Goal: Transaction & Acquisition: Purchase product/service

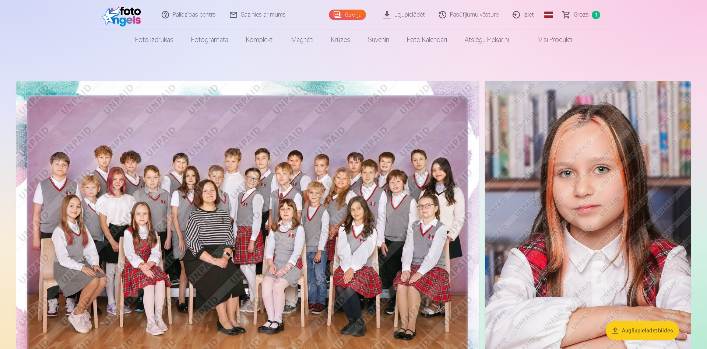
click at [577, 17] on span "Grozs" at bounding box center [581, 14] width 15 height 9
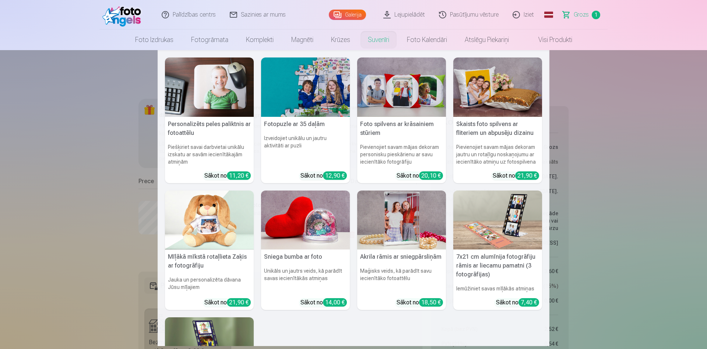
click at [494, 89] on img at bounding box center [497, 86] width 89 height 59
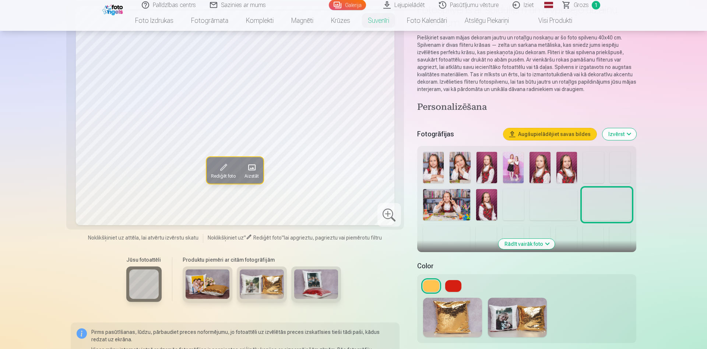
scroll to position [75, 0]
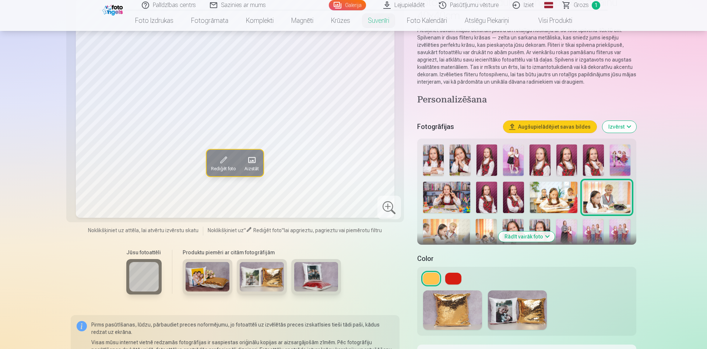
click at [559, 195] on img at bounding box center [553, 198] width 47 height 32
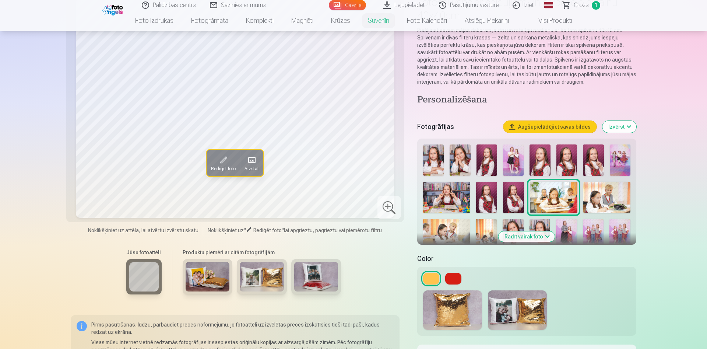
click at [543, 236] on button "Rādīt vairāk foto" at bounding box center [527, 236] width 56 height 10
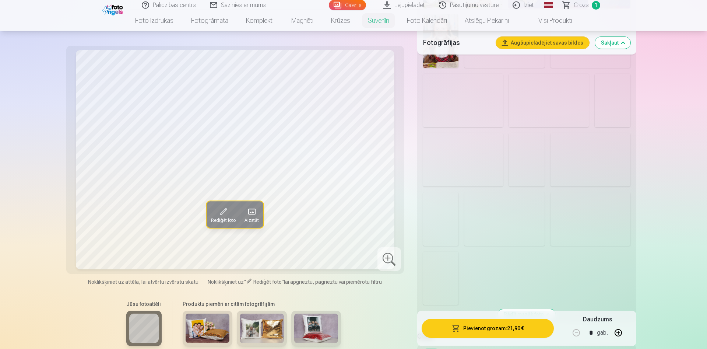
scroll to position [526, 0]
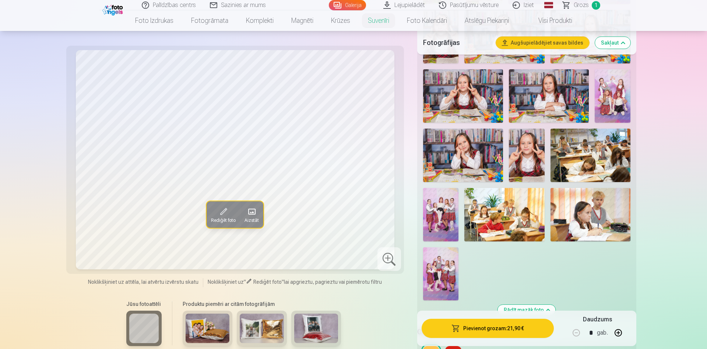
click at [593, 210] on img at bounding box center [591, 214] width 80 height 53
click at [450, 276] on img at bounding box center [440, 273] width 35 height 53
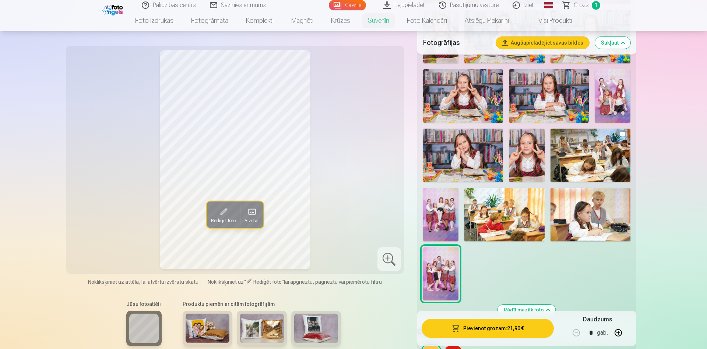
click at [220, 332] on img at bounding box center [208, 327] width 44 height 29
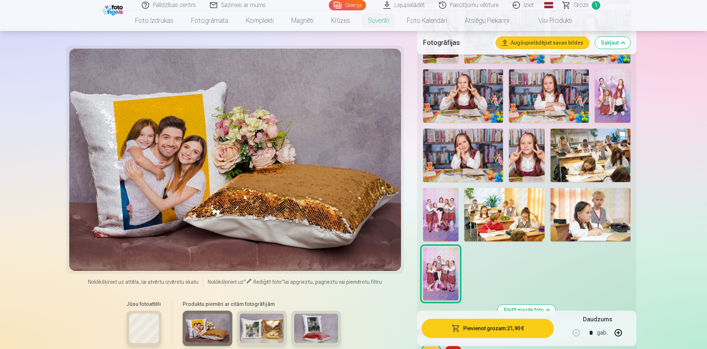
click at [249, 332] on img at bounding box center [262, 327] width 44 height 29
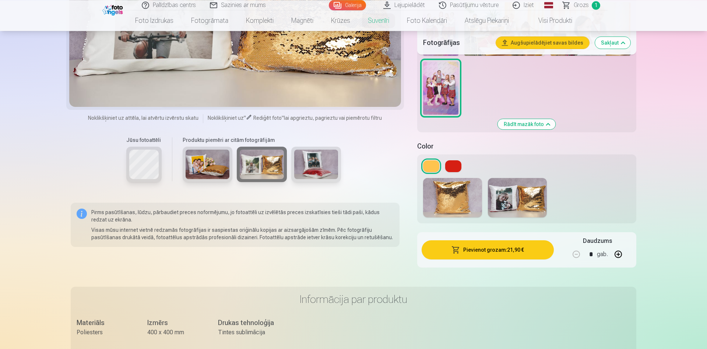
scroll to position [714, 0]
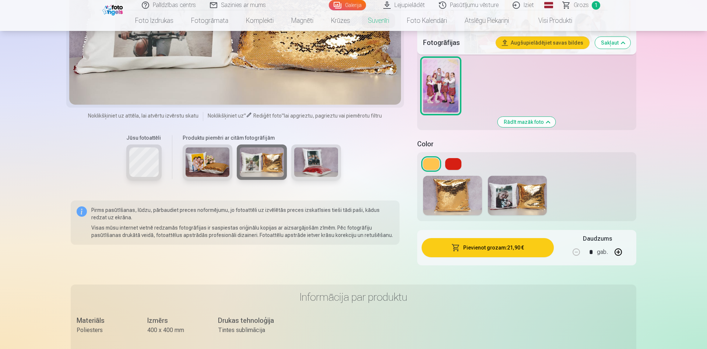
click at [460, 159] on button at bounding box center [453, 164] width 16 height 12
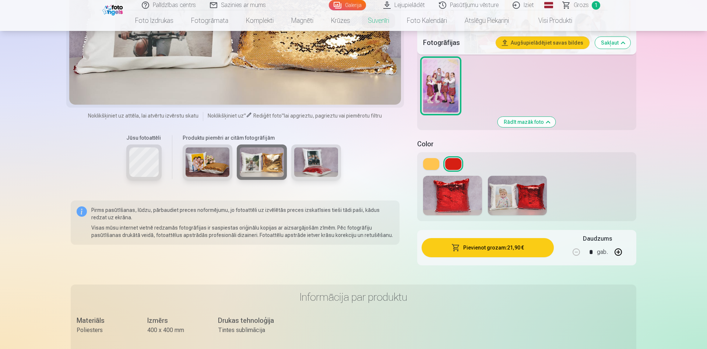
click at [427, 160] on button at bounding box center [431, 164] width 16 height 12
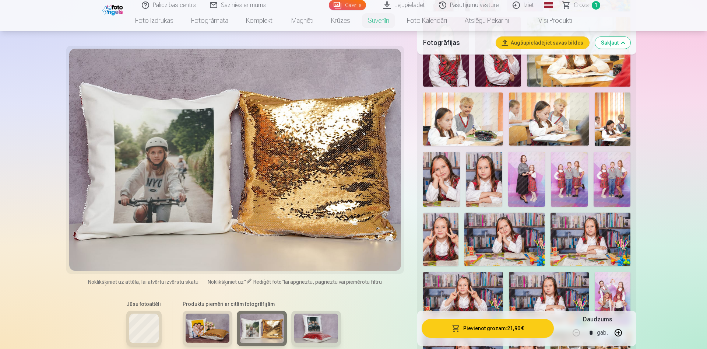
scroll to position [301, 0]
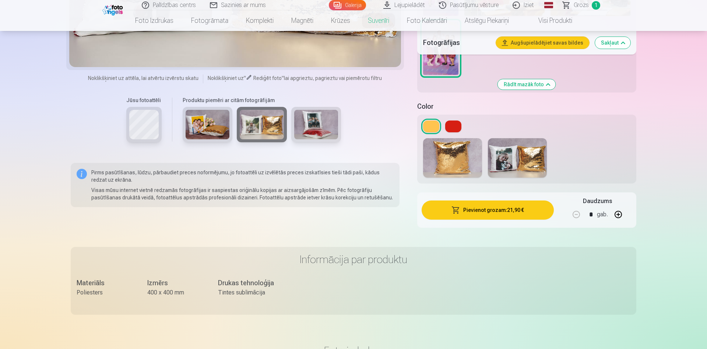
click at [452, 127] on button at bounding box center [453, 126] width 16 height 12
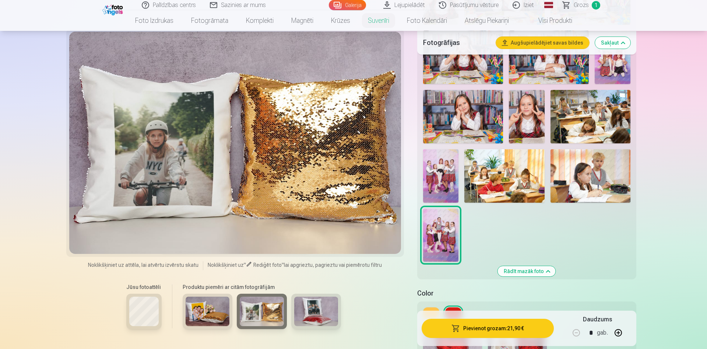
scroll to position [639, 0]
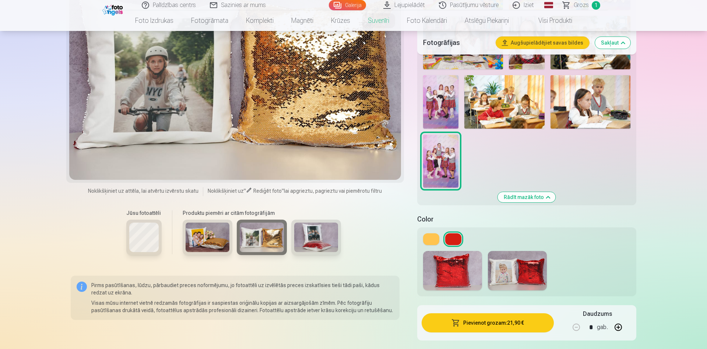
click at [458, 238] on button at bounding box center [453, 239] width 16 height 12
click at [476, 261] on img at bounding box center [452, 270] width 59 height 39
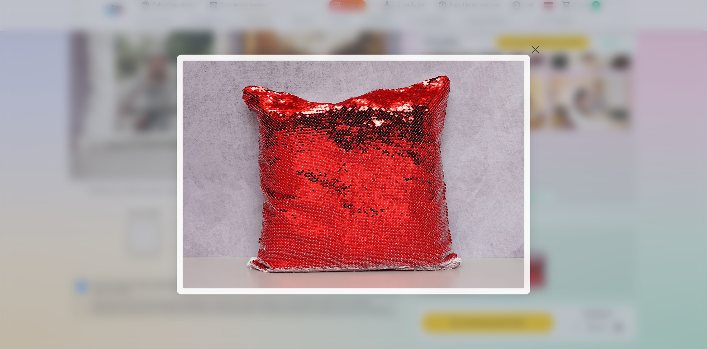
click at [499, 201] on img at bounding box center [354, 174] width 342 height 228
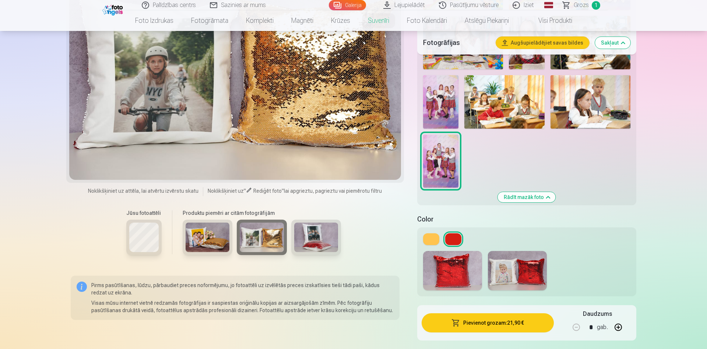
click at [518, 256] on img at bounding box center [517, 270] width 59 height 39
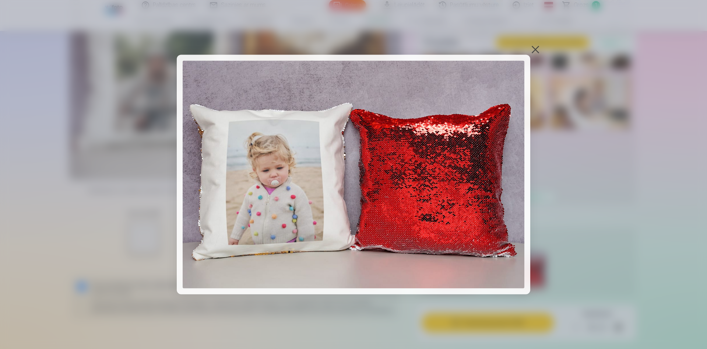
click at [535, 49] on div at bounding box center [535, 49] width 10 height 10
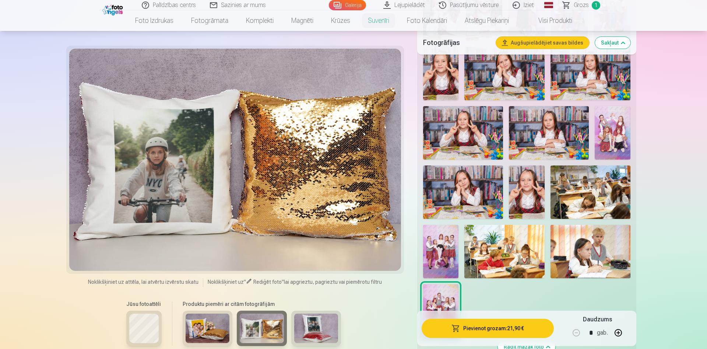
scroll to position [488, 0]
click at [614, 118] on img at bounding box center [613, 133] width 36 height 53
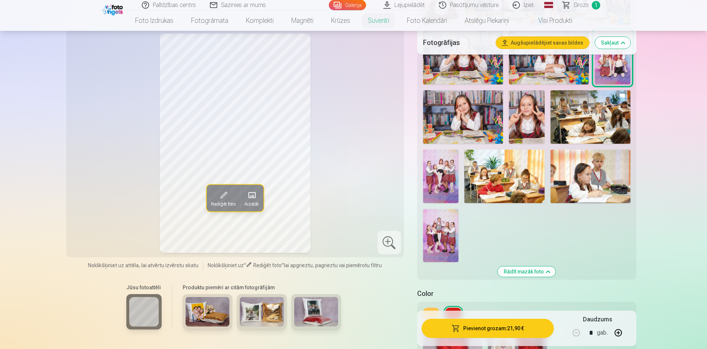
scroll to position [564, 0]
click at [580, 174] on img at bounding box center [591, 176] width 80 height 53
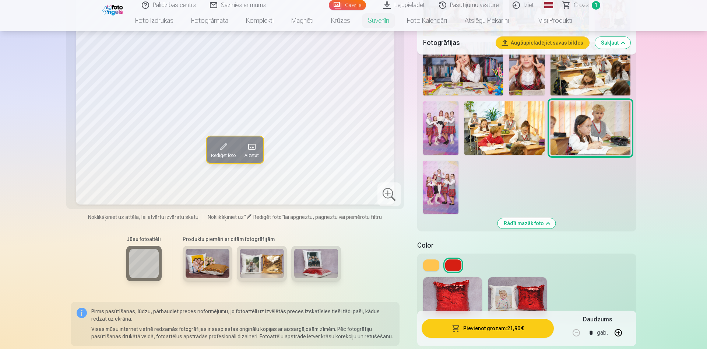
scroll to position [639, 0]
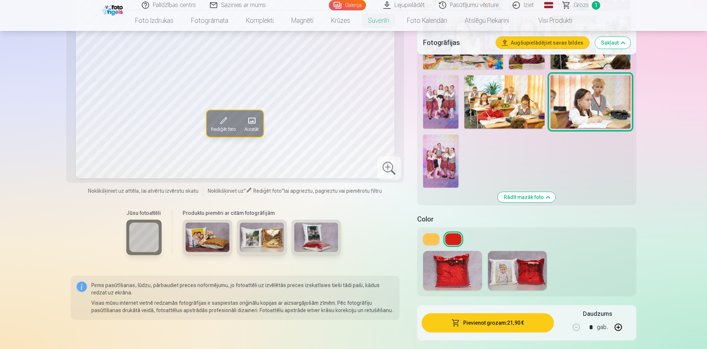
click at [235, 125] on button "Rediģēt foto" at bounding box center [224, 123] width 34 height 27
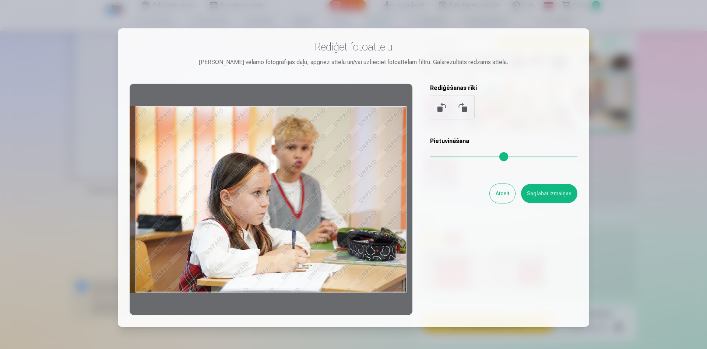
drag, startPoint x: 363, startPoint y: 177, endPoint x: 347, endPoint y: 179, distance: 15.9
click at [347, 179] on div at bounding box center [271, 199] width 283 height 231
click at [536, 194] on button "Saglabāt izmaiņas" at bounding box center [549, 193] width 56 height 19
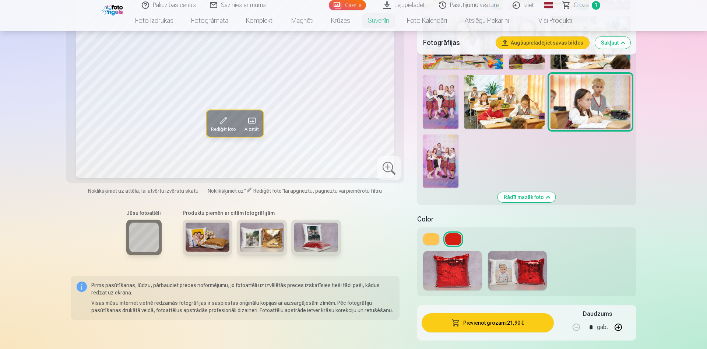
click at [257, 117] on span at bounding box center [252, 121] width 12 height 12
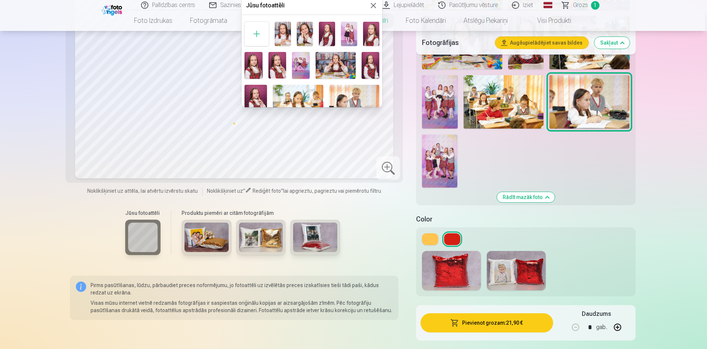
click at [376, 5] on button at bounding box center [373, 5] width 9 height 9
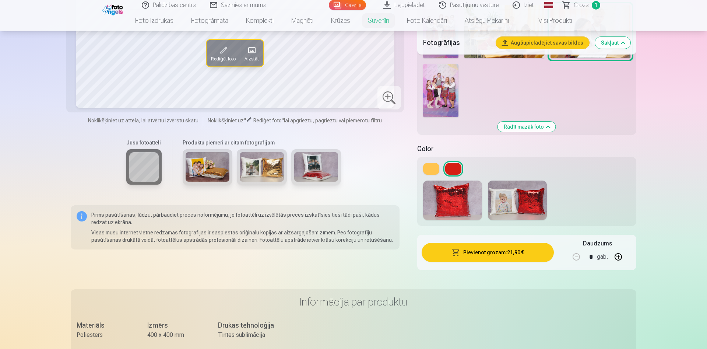
scroll to position [714, 0]
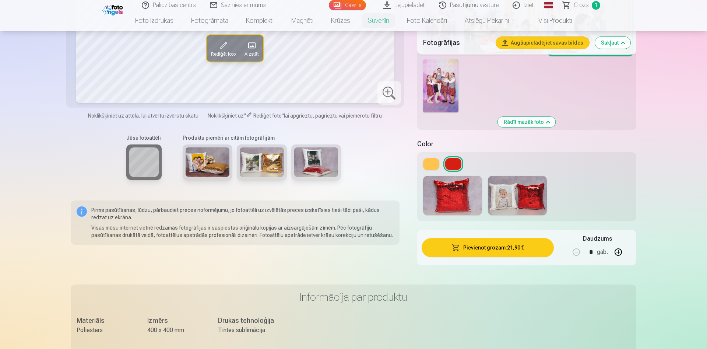
click at [511, 251] on button "Pievienot grozam : 21,90 €" at bounding box center [488, 247] width 132 height 19
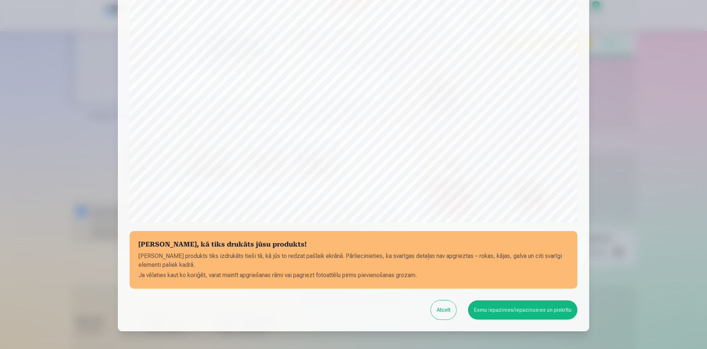
scroll to position [182, 0]
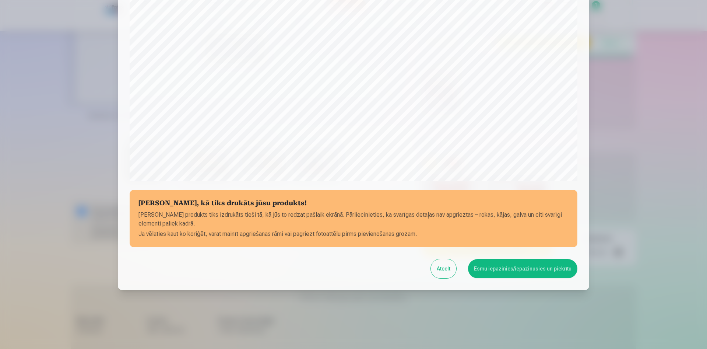
click at [504, 273] on button "Esmu iepazinies/iepazinusies un piekrītu" at bounding box center [522, 268] width 109 height 19
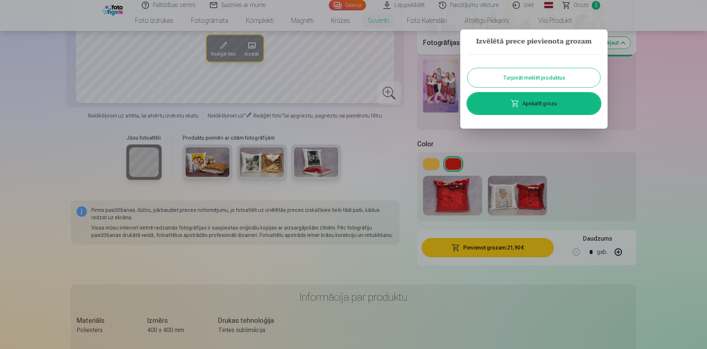
click at [573, 76] on button "Turpināt meklēt produktus" at bounding box center [534, 77] width 133 height 19
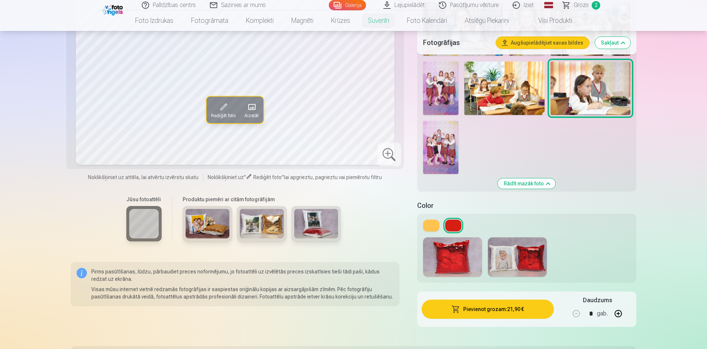
scroll to position [639, 0]
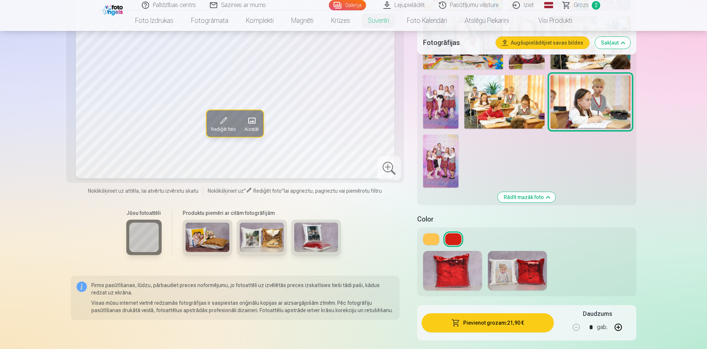
click at [582, 5] on span "Grozs" at bounding box center [581, 5] width 15 height 9
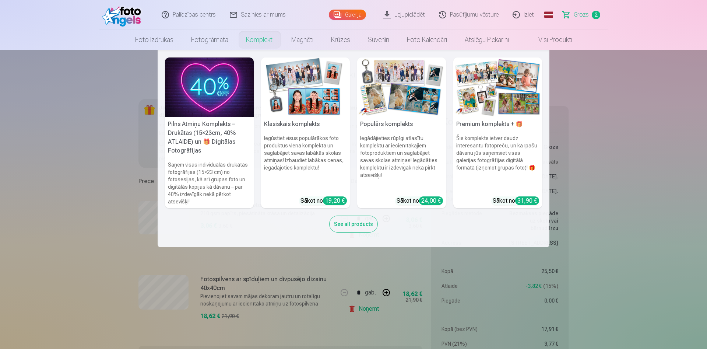
click at [243, 37] on link "Komplekti" at bounding box center [259, 39] width 45 height 21
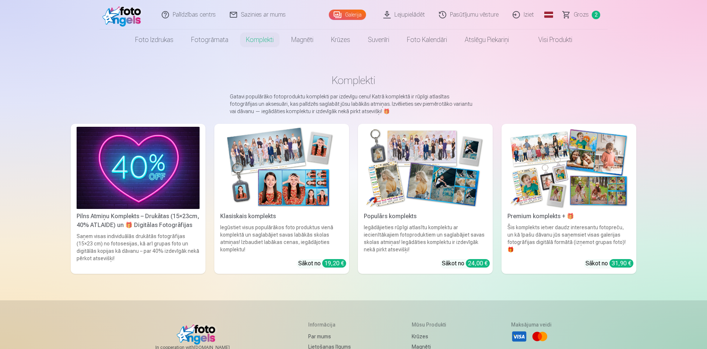
click at [127, 161] on img at bounding box center [138, 168] width 123 height 82
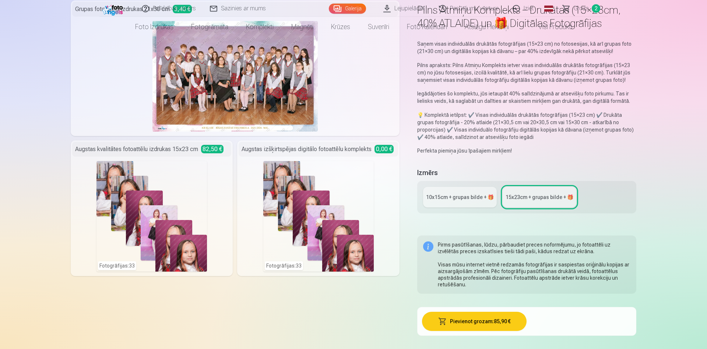
scroll to position [75, 0]
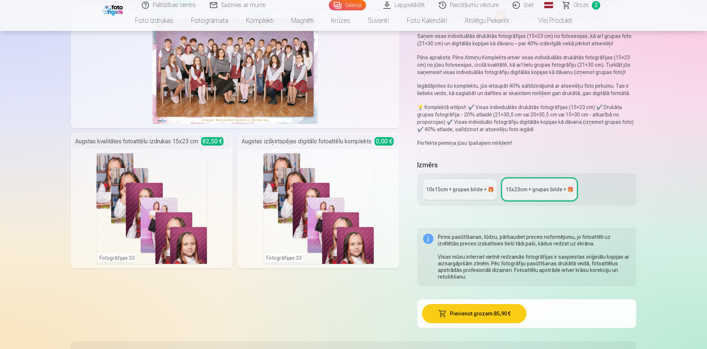
click at [335, 173] on div "Fotogrāfijas : 33" at bounding box center [318, 208] width 111 height 111
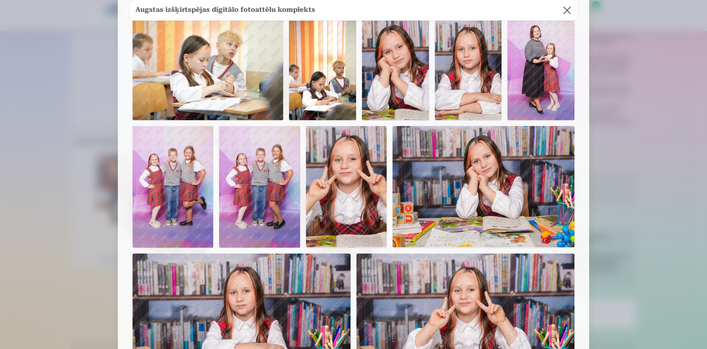
scroll to position [223, 0]
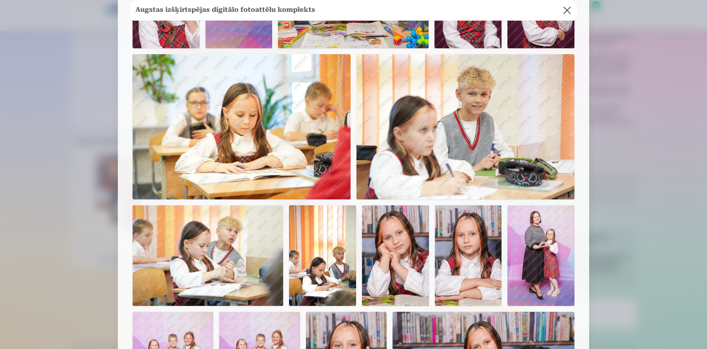
click at [568, 8] on button at bounding box center [567, 10] width 21 height 21
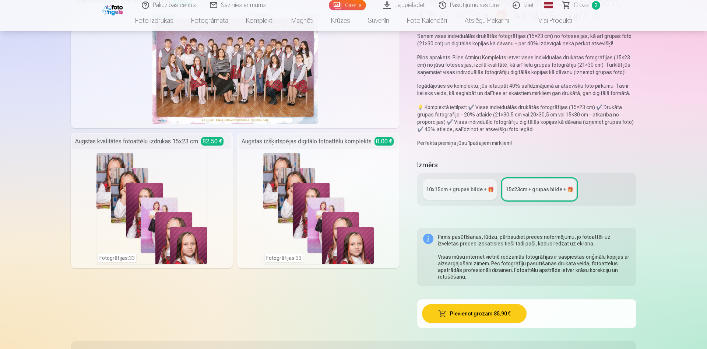
click at [473, 181] on link "10x15сm + grupas bilde + 🎁" at bounding box center [460, 189] width 74 height 21
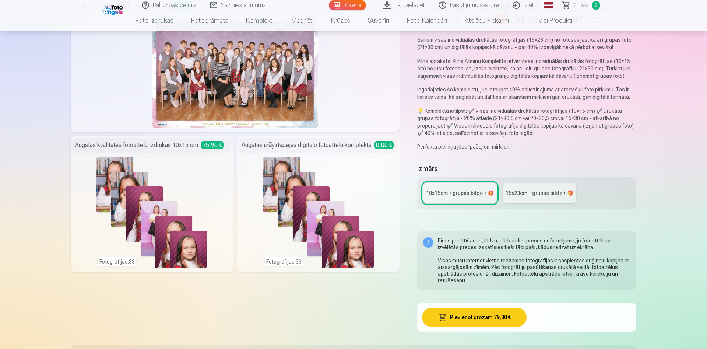
scroll to position [75, 0]
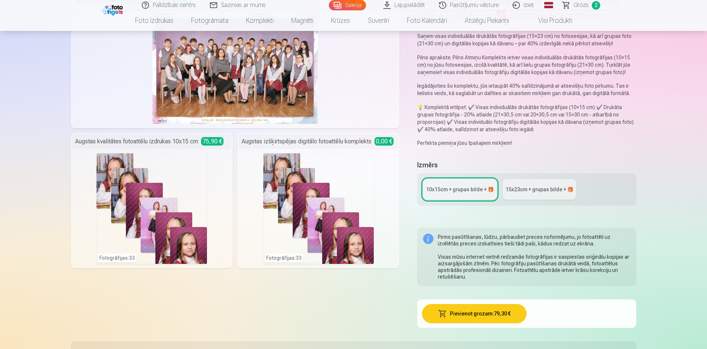
click at [117, 193] on div "Fotogrāfijas : 33" at bounding box center [152, 208] width 111 height 111
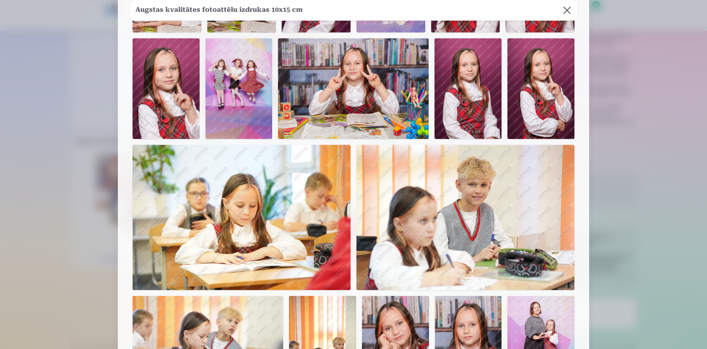
scroll to position [93, 0]
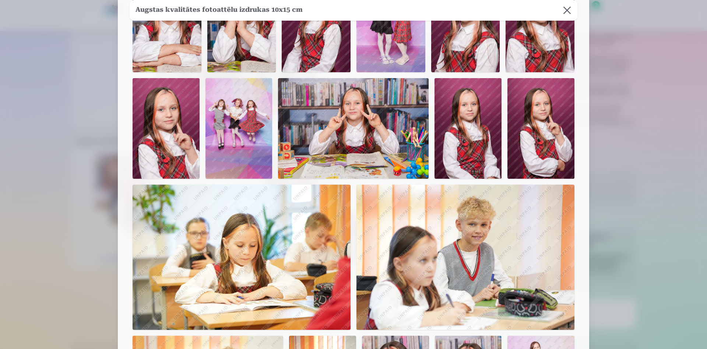
click at [572, 10] on button at bounding box center [567, 10] width 21 height 21
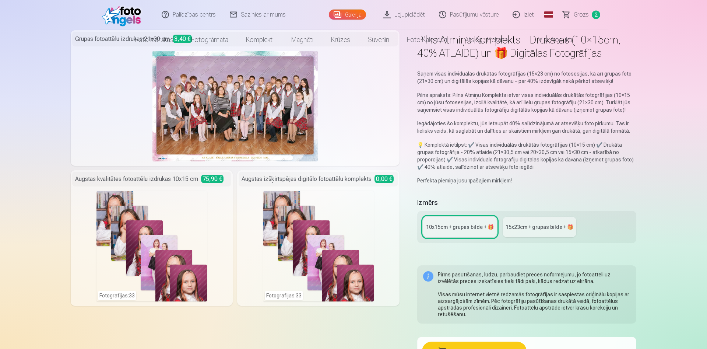
scroll to position [0, 0]
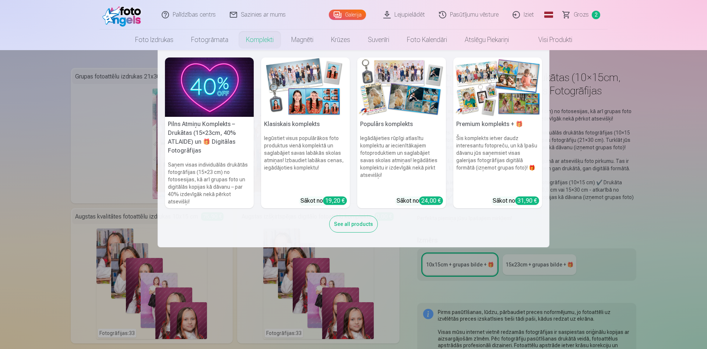
click at [290, 85] on img at bounding box center [305, 86] width 89 height 59
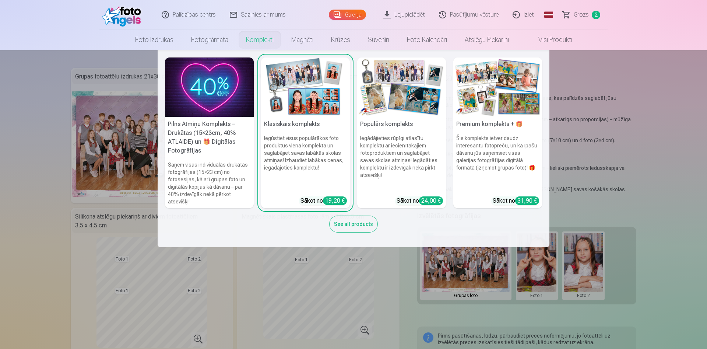
click at [421, 103] on img at bounding box center [401, 86] width 89 height 59
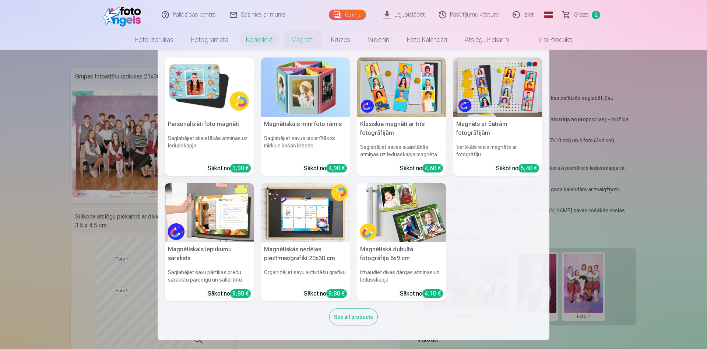
click at [309, 38] on link "Magnēti" at bounding box center [303, 39] width 40 height 21
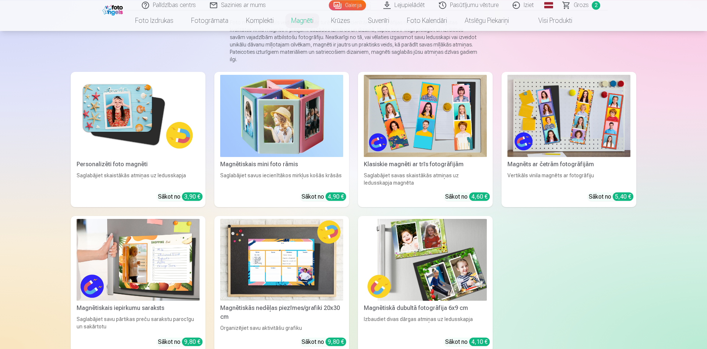
scroll to position [75, 0]
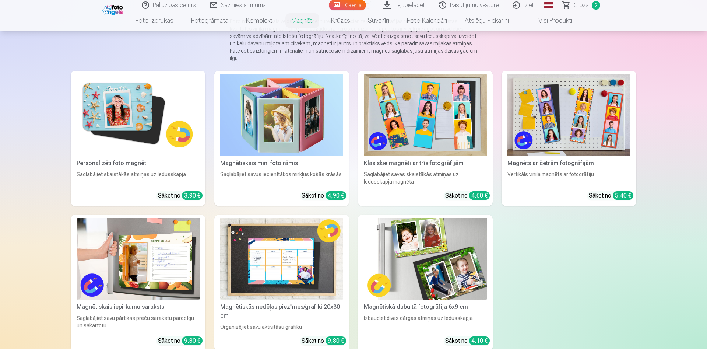
click at [155, 250] on img at bounding box center [138, 259] width 123 height 82
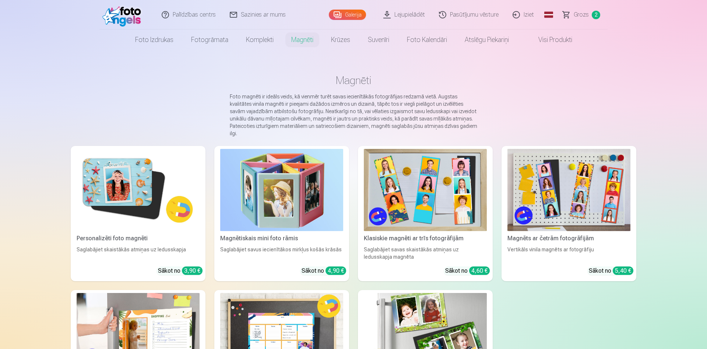
click at [104, 187] on img at bounding box center [138, 190] width 123 height 82
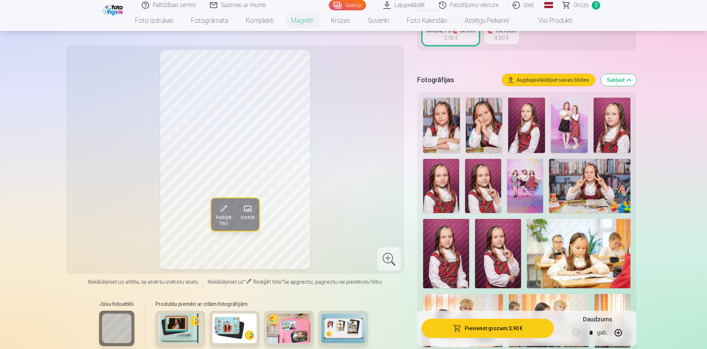
scroll to position [188, 0]
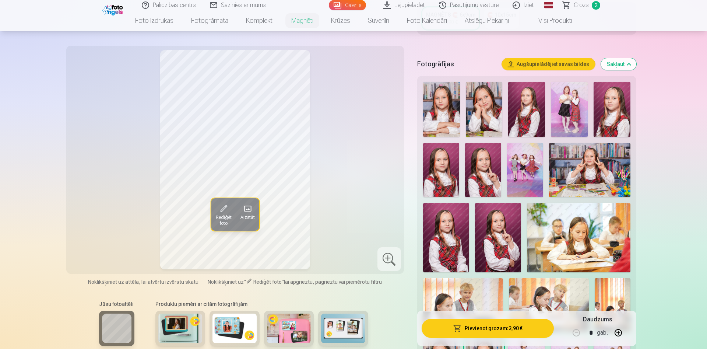
click at [292, 337] on img at bounding box center [289, 327] width 44 height 29
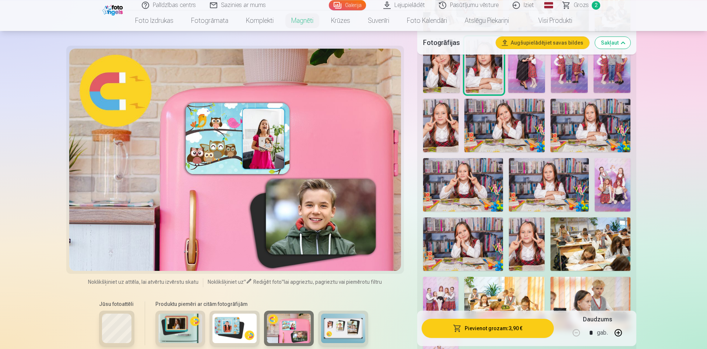
scroll to position [488, 0]
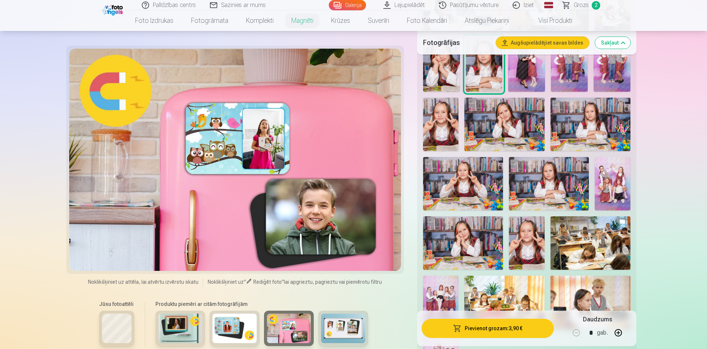
click at [230, 329] on img at bounding box center [235, 327] width 44 height 29
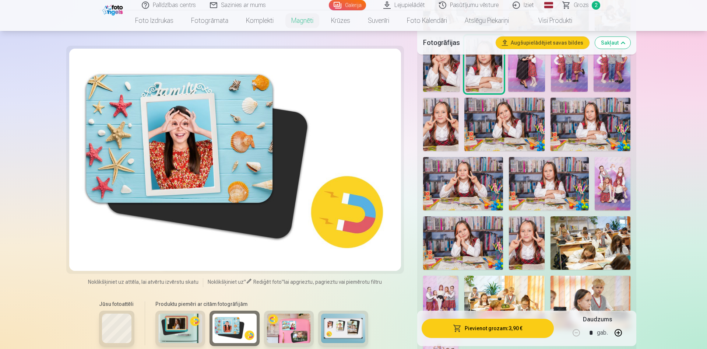
click at [181, 323] on img at bounding box center [180, 327] width 44 height 29
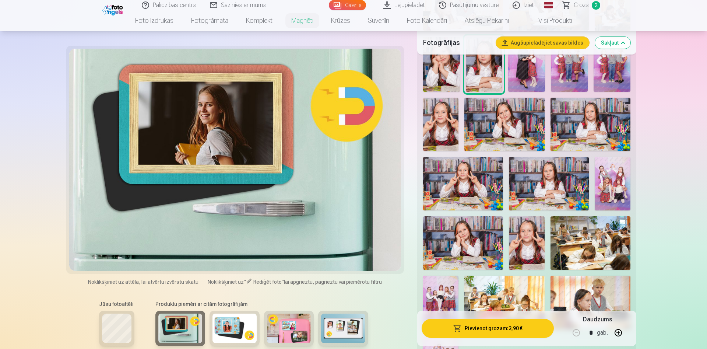
click at [102, 327] on div at bounding box center [116, 328] width 35 height 35
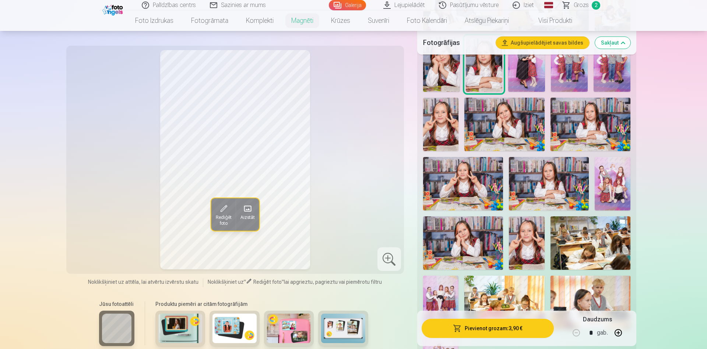
click at [350, 334] on img at bounding box center [343, 327] width 44 height 29
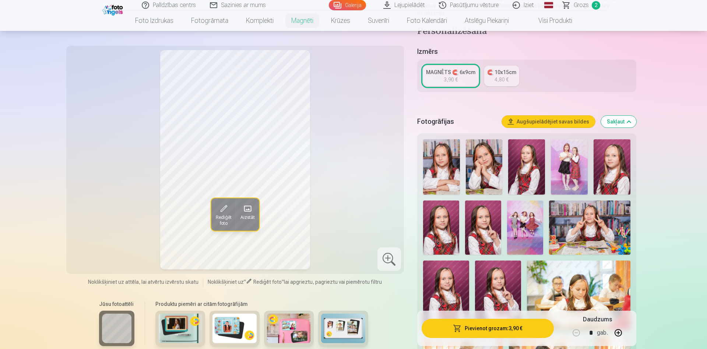
scroll to position [150, 0]
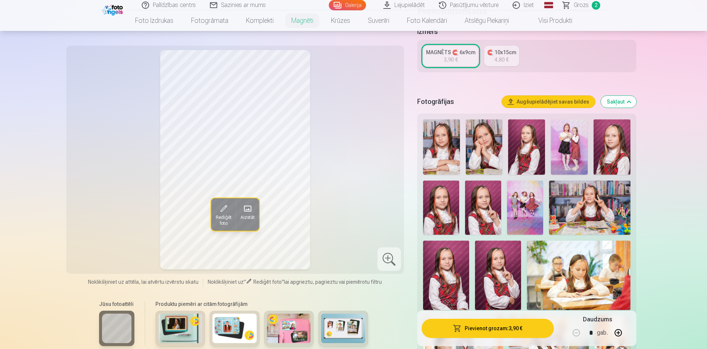
click at [487, 148] on img at bounding box center [484, 146] width 37 height 55
click at [524, 143] on img at bounding box center [526, 146] width 37 height 55
click at [567, 142] on img at bounding box center [569, 146] width 37 height 55
click at [624, 140] on img at bounding box center [612, 146] width 37 height 55
click at [437, 181] on img at bounding box center [441, 208] width 36 height 54
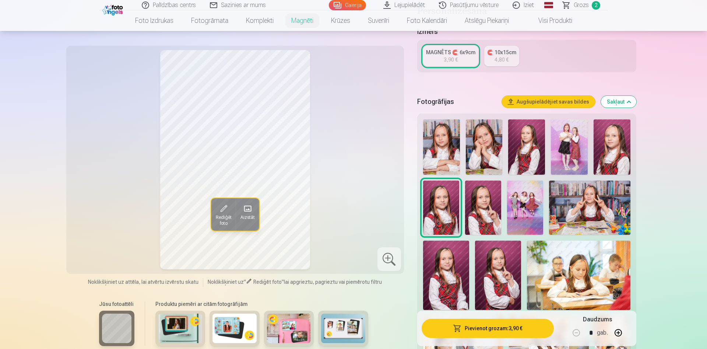
click at [475, 188] on img at bounding box center [483, 208] width 36 height 54
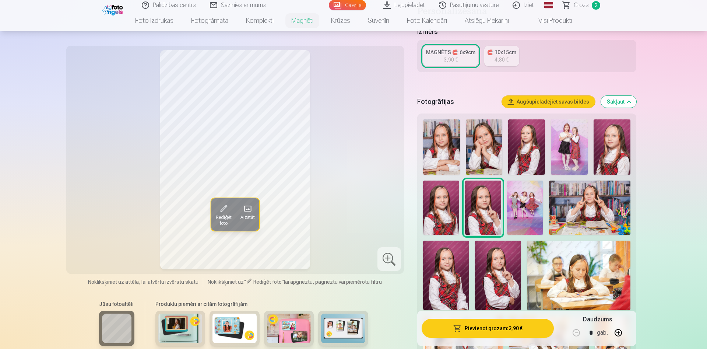
click at [498, 276] on img at bounding box center [498, 275] width 46 height 69
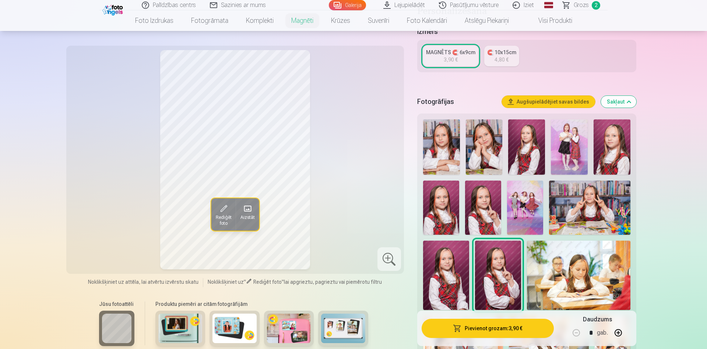
click at [461, 273] on img at bounding box center [446, 275] width 46 height 69
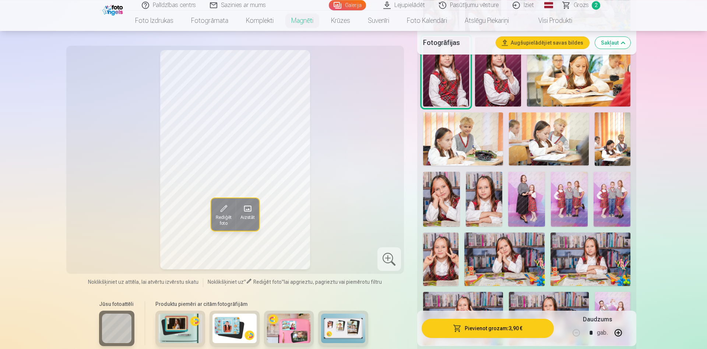
scroll to position [413, 0]
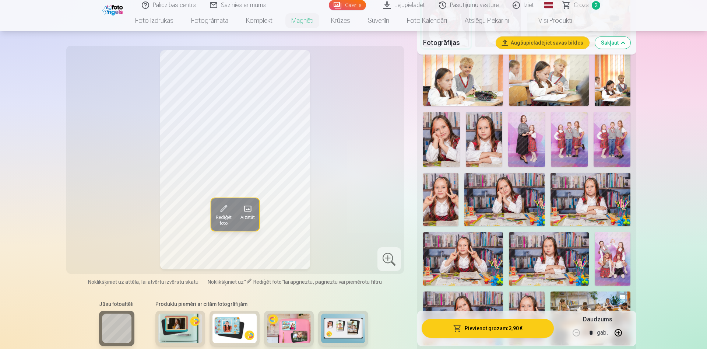
click at [434, 147] on img at bounding box center [441, 139] width 37 height 55
click at [491, 141] on img at bounding box center [484, 139] width 37 height 55
click at [448, 190] on img at bounding box center [441, 199] width 36 height 53
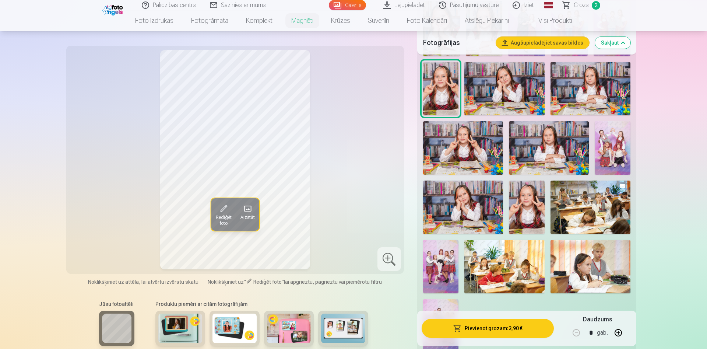
scroll to position [526, 0]
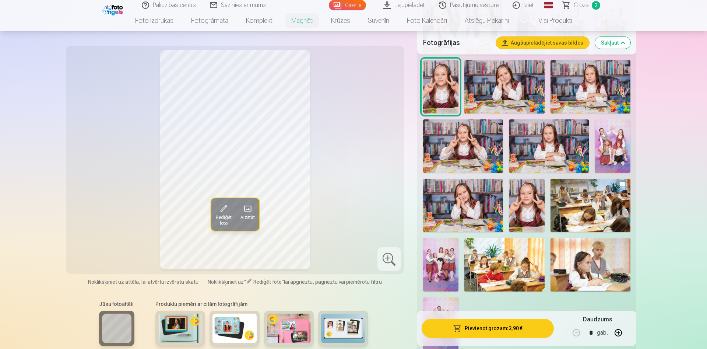
click at [539, 197] on img at bounding box center [527, 205] width 36 height 53
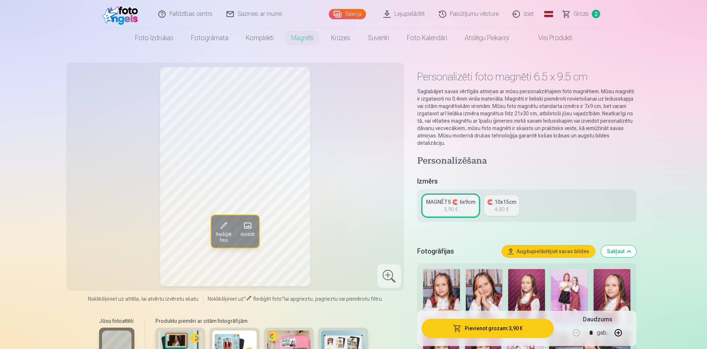
scroll to position [0, 0]
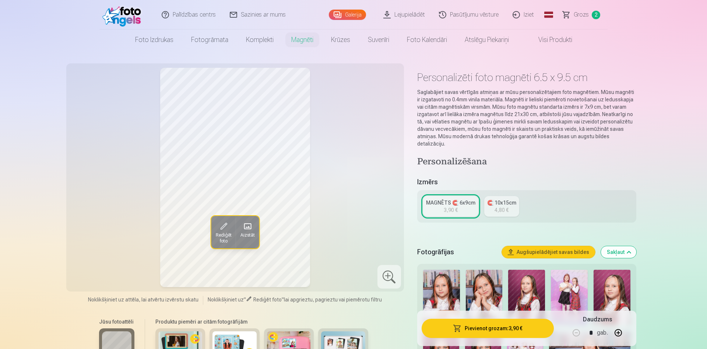
click at [448, 274] on img at bounding box center [441, 297] width 37 height 55
click at [459, 200] on link "MAGNĒTS 🧲 6x9cm 3,90 €" at bounding box center [450, 206] width 55 height 21
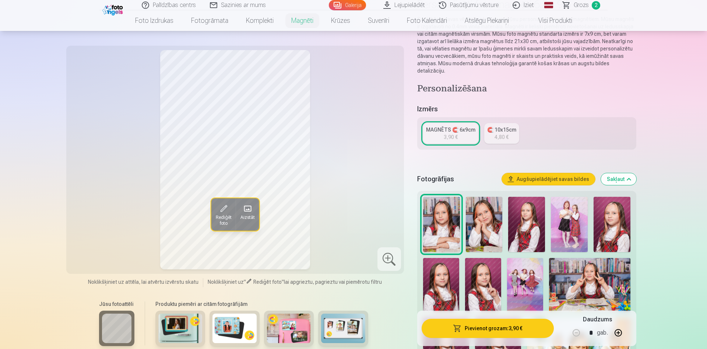
scroll to position [75, 0]
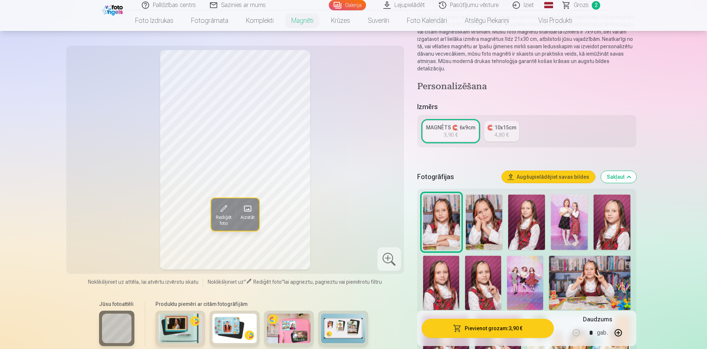
click at [506, 331] on button "Pievienot grozam : 3,90 €" at bounding box center [488, 328] width 132 height 19
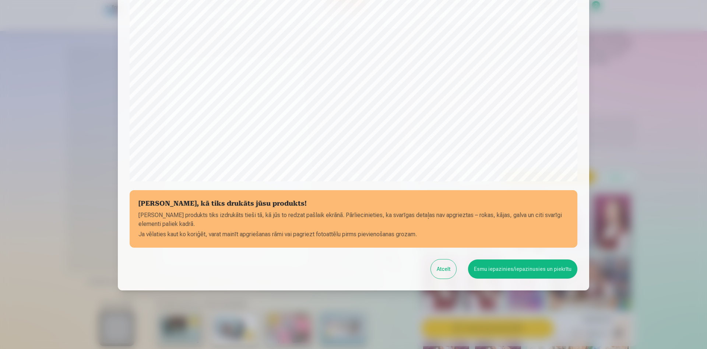
scroll to position [182, 0]
drag, startPoint x: 490, startPoint y: 262, endPoint x: 495, endPoint y: 262, distance: 5.5
click at [490, 262] on button "Esmu iepazinies/iepazinusies un piekrītu" at bounding box center [522, 268] width 109 height 19
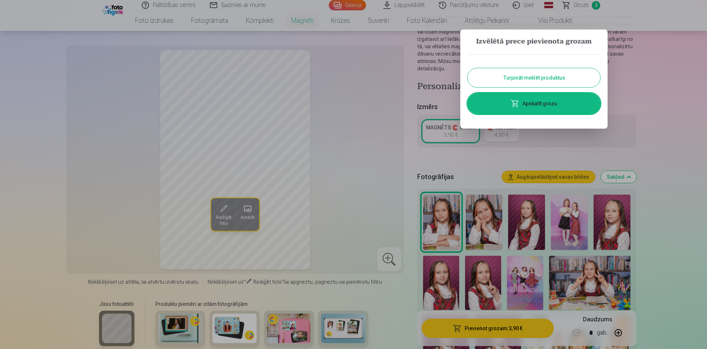
click at [533, 82] on button "Turpināt meklēt produktus" at bounding box center [534, 77] width 133 height 19
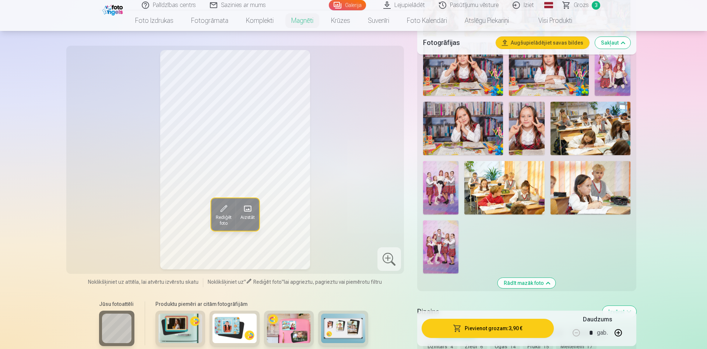
scroll to position [601, 0]
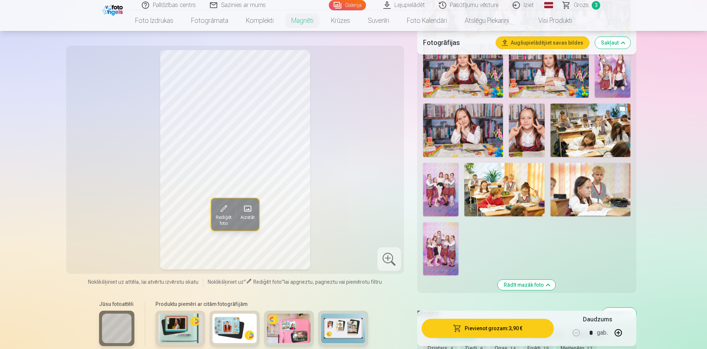
click at [607, 190] on img at bounding box center [591, 189] width 80 height 53
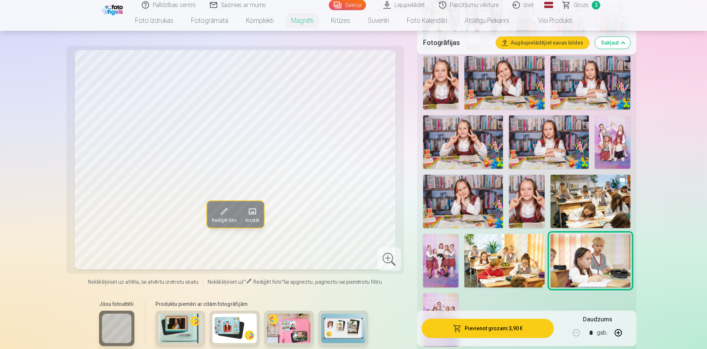
scroll to position [526, 0]
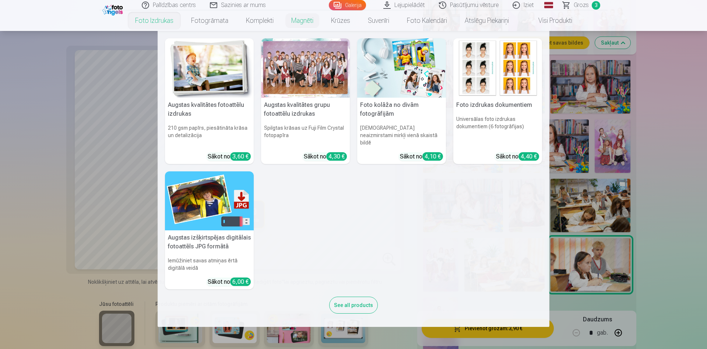
click at [152, 21] on link "Foto izdrukas" at bounding box center [154, 20] width 56 height 21
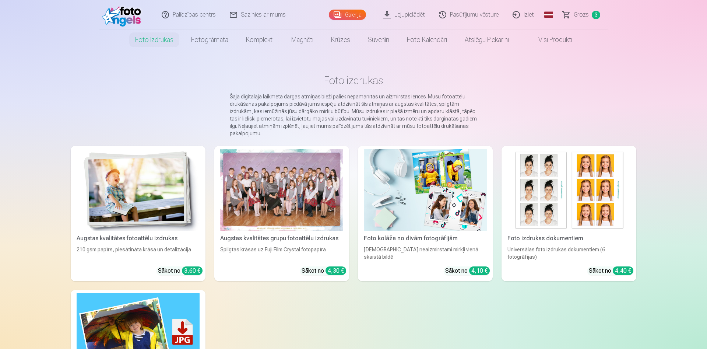
click at [140, 206] on img at bounding box center [138, 190] width 123 height 82
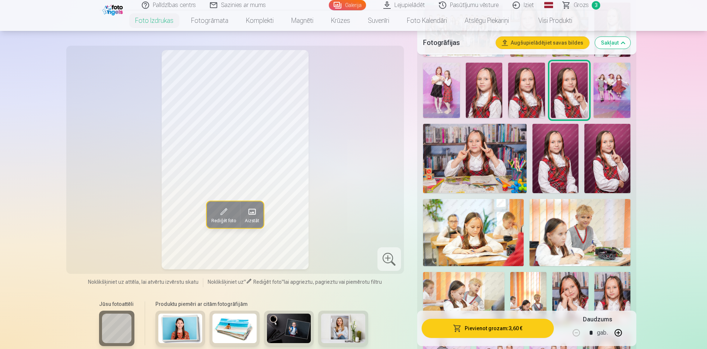
scroll to position [301, 0]
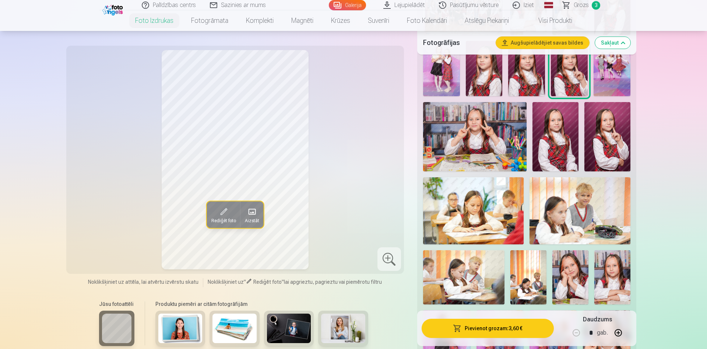
click at [473, 228] on img at bounding box center [473, 210] width 101 height 67
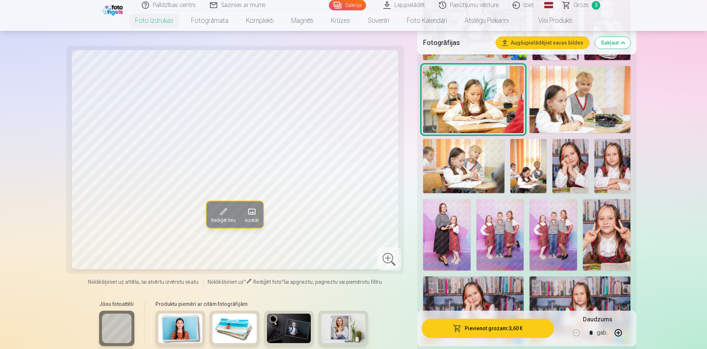
scroll to position [413, 0]
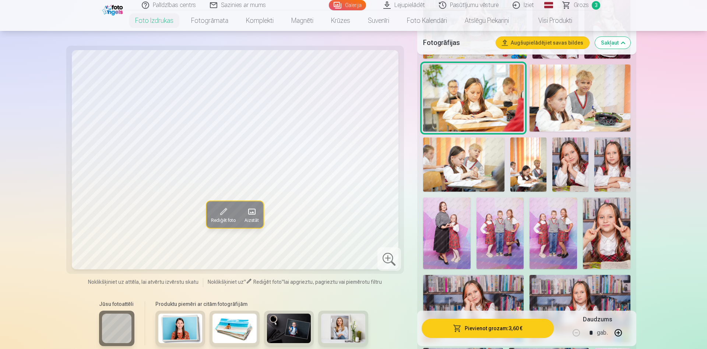
click at [536, 162] on img at bounding box center [529, 164] width 36 height 54
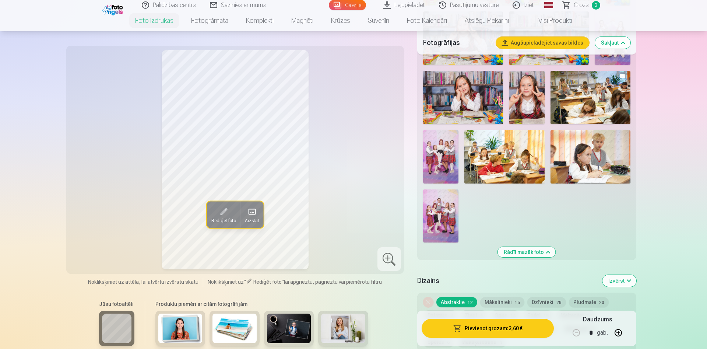
scroll to position [751, 0]
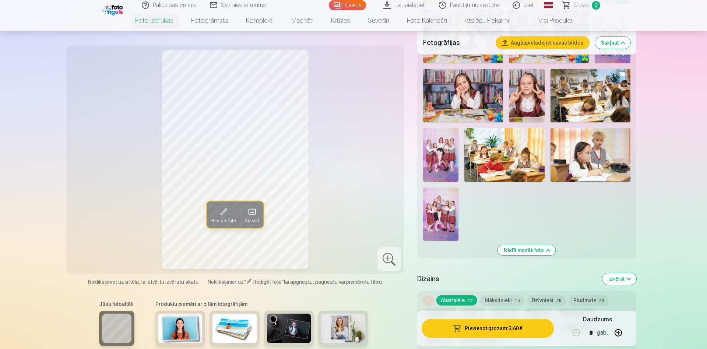
click at [432, 231] on img at bounding box center [440, 214] width 35 height 53
click at [446, 165] on img at bounding box center [441, 154] width 36 height 53
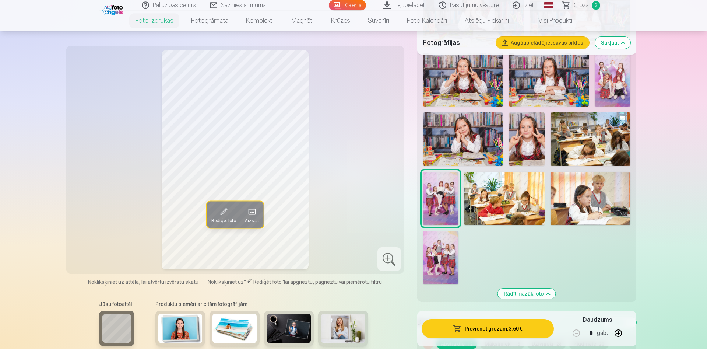
scroll to position [714, 0]
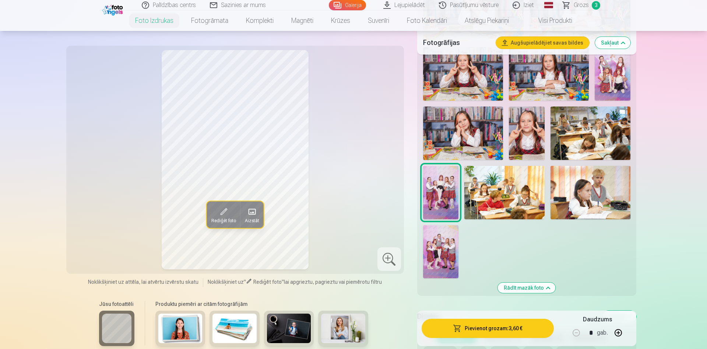
click at [594, 185] on img at bounding box center [591, 192] width 80 height 53
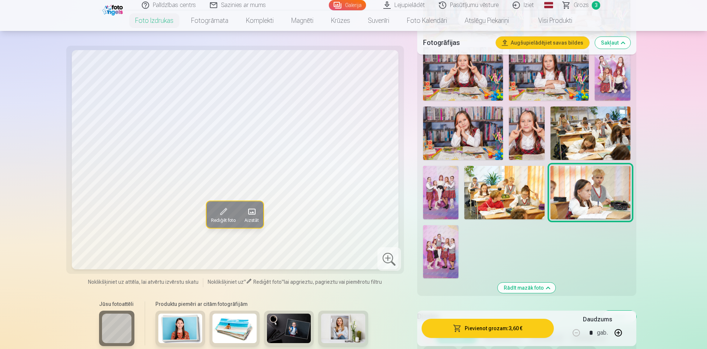
click at [500, 191] on img at bounding box center [505, 192] width 80 height 53
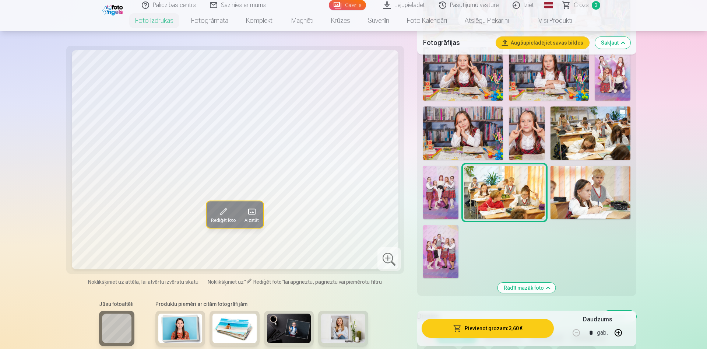
click at [603, 80] on img at bounding box center [613, 73] width 36 height 53
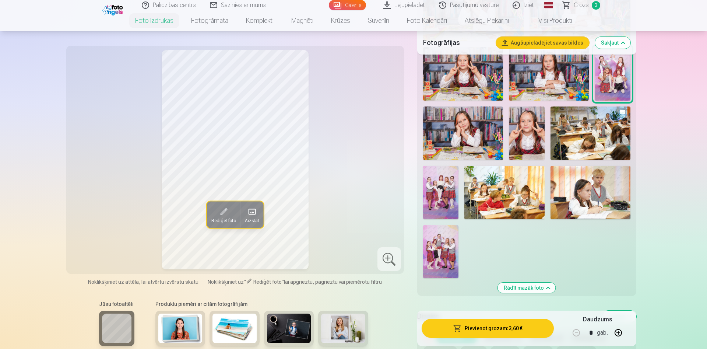
click at [521, 332] on button "Pievienot grozam : 3,60 €" at bounding box center [488, 328] width 132 height 19
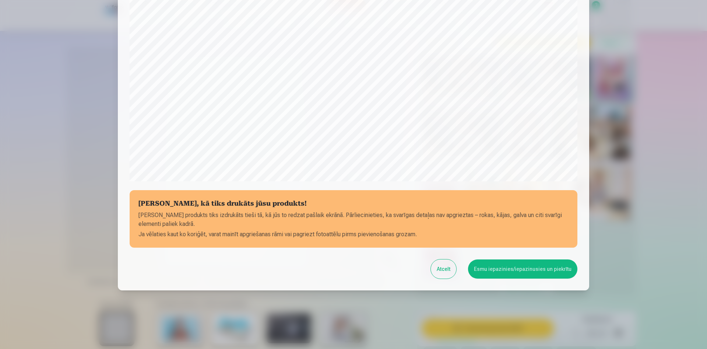
scroll to position [182, 0]
click at [517, 268] on button "Esmu iepazinies/iepazinusies un piekrītu" at bounding box center [522, 268] width 109 height 19
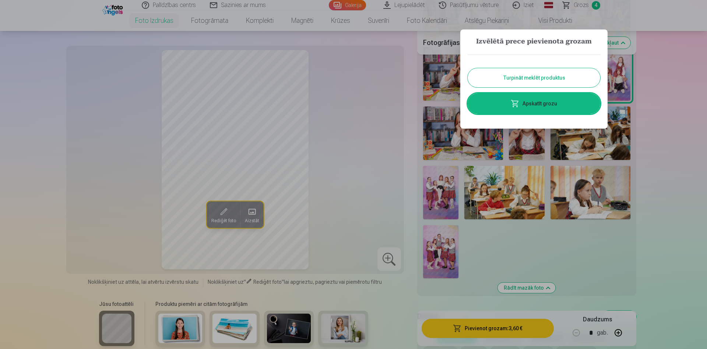
click at [542, 72] on button "Turpināt meklēt produktus" at bounding box center [534, 77] width 133 height 19
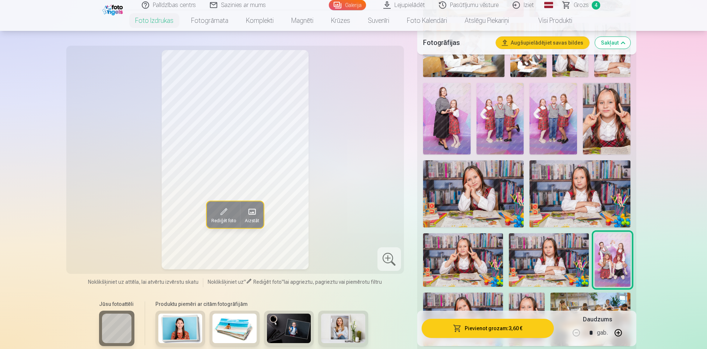
scroll to position [526, 0]
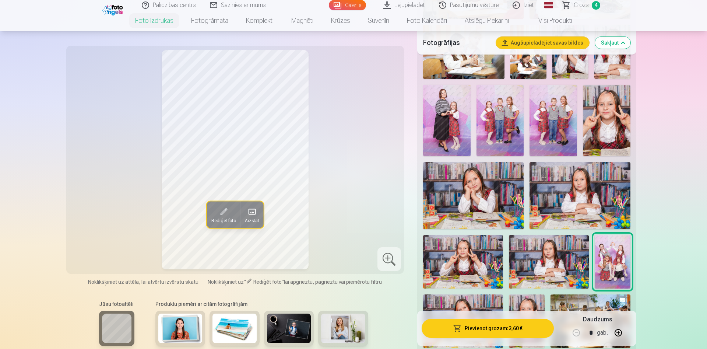
click at [434, 116] on img at bounding box center [447, 120] width 48 height 71
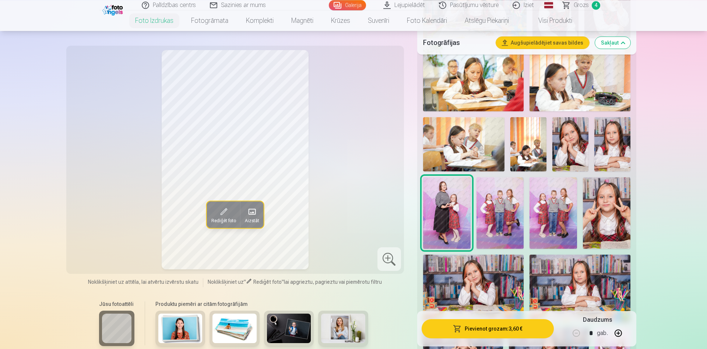
scroll to position [376, 0]
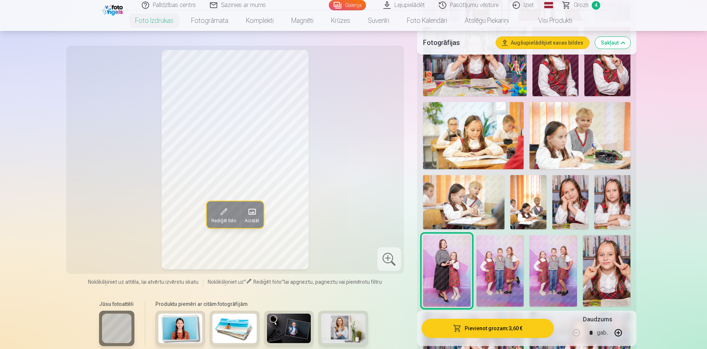
click at [550, 247] on img at bounding box center [554, 270] width 48 height 71
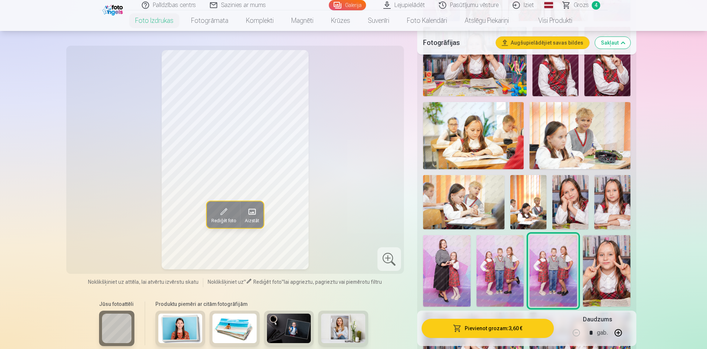
click at [495, 256] on img at bounding box center [501, 270] width 48 height 71
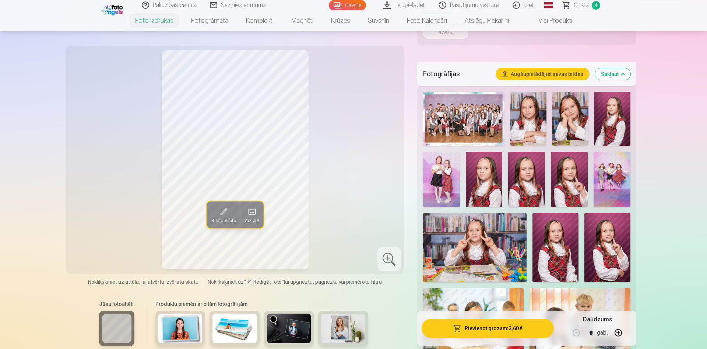
scroll to position [188, 0]
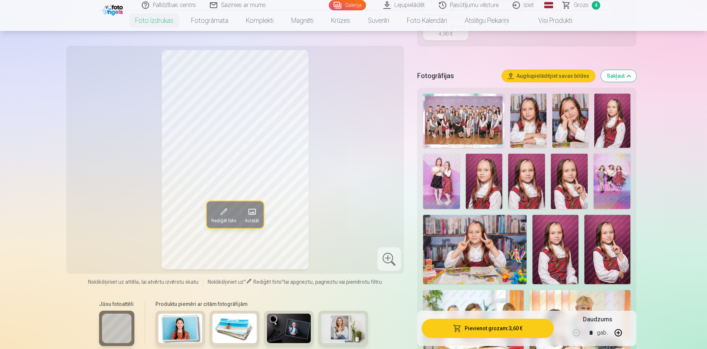
click at [452, 165] on img at bounding box center [441, 181] width 37 height 55
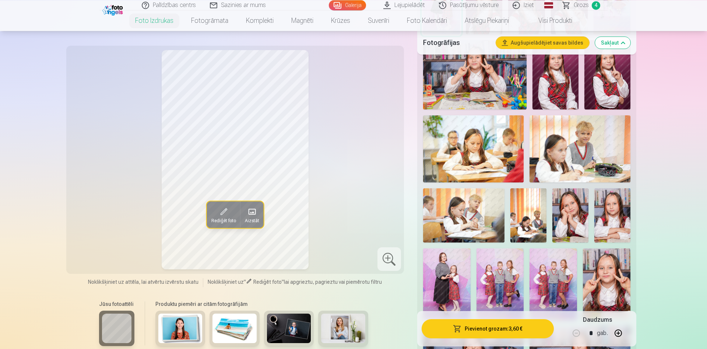
scroll to position [376, 0]
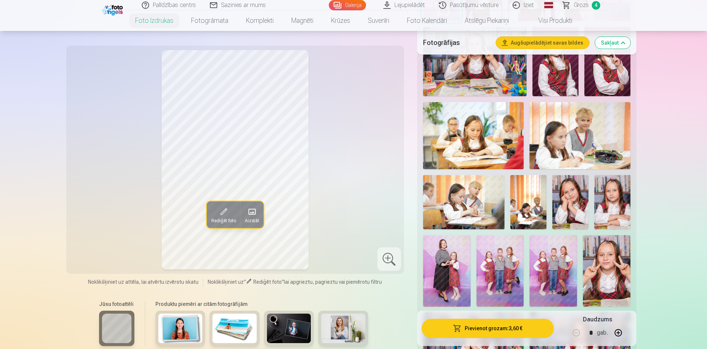
click at [511, 324] on button "Pievienot grozam : 3,60 €" at bounding box center [488, 328] width 132 height 19
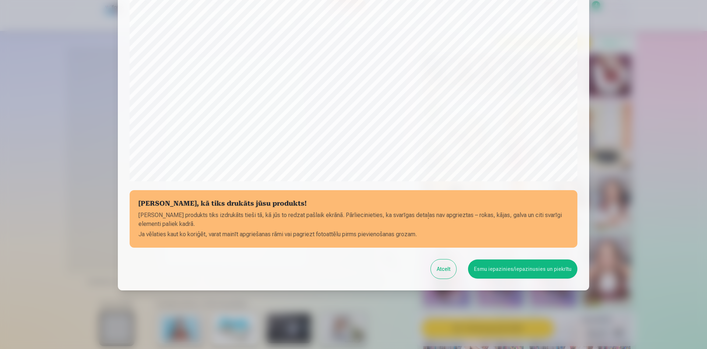
scroll to position [182, 0]
click at [519, 271] on button "Esmu iepazinies/iepazinusies un piekrītu" at bounding box center [522, 268] width 109 height 19
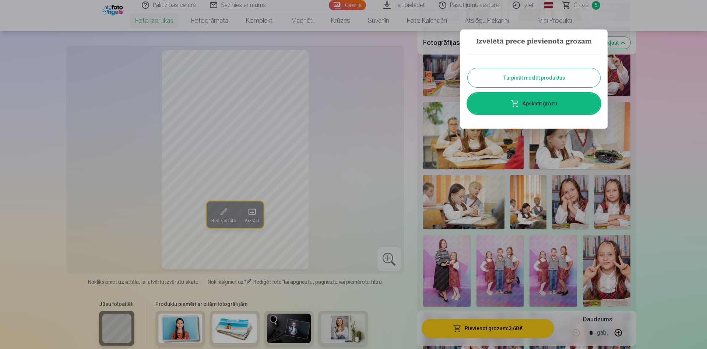
click at [563, 109] on link "Apskatīt grozu" at bounding box center [534, 103] width 133 height 21
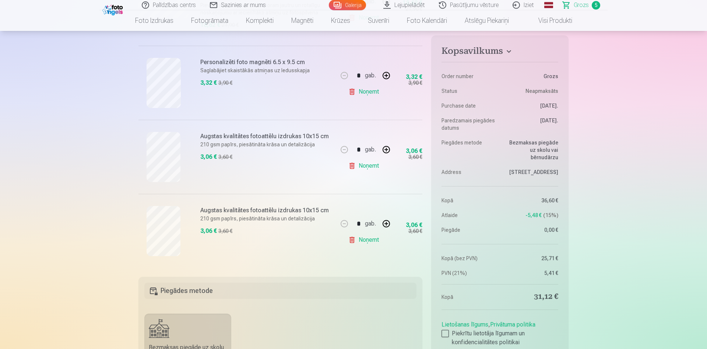
scroll to position [338, 0]
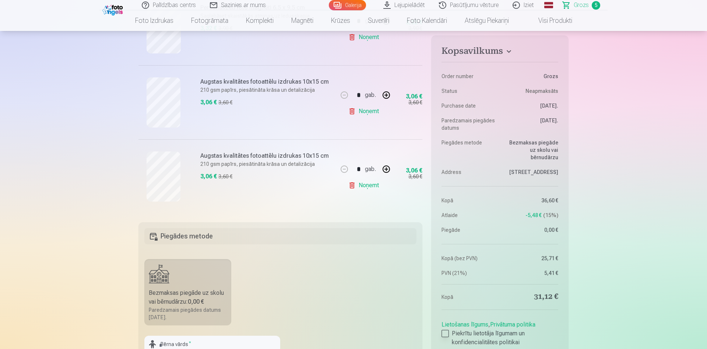
click at [446, 332] on div at bounding box center [445, 333] width 7 height 7
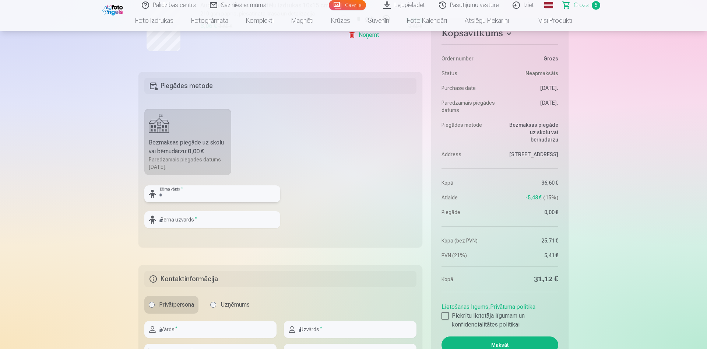
click at [211, 196] on input "text" at bounding box center [212, 193] width 136 height 17
type input "*******"
click at [229, 222] on input "text" at bounding box center [212, 219] width 136 height 17
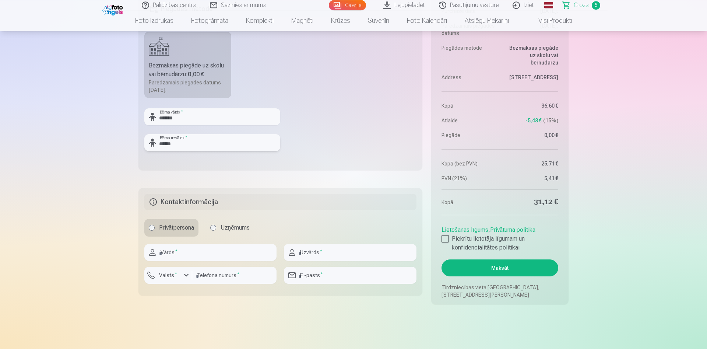
scroll to position [601, 0]
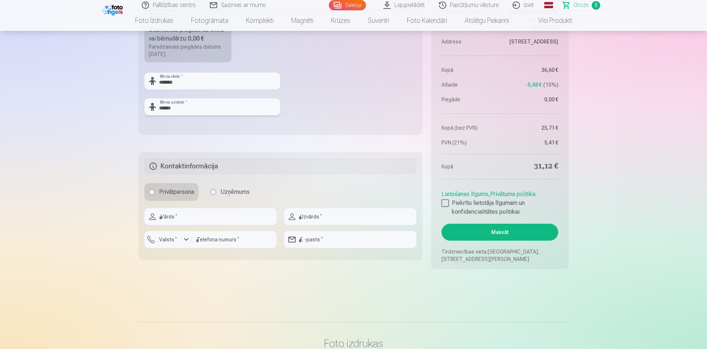
type input "******"
click at [190, 217] on input "text" at bounding box center [210, 216] width 132 height 17
type input "******"
click at [316, 218] on input "text" at bounding box center [350, 216] width 132 height 17
type input "**********"
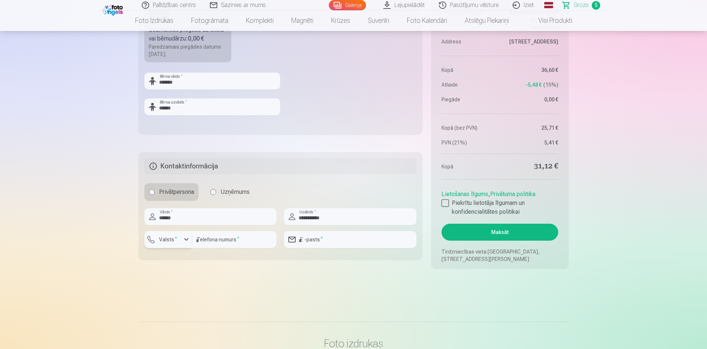
click at [186, 238] on div "button" at bounding box center [186, 239] width 9 height 9
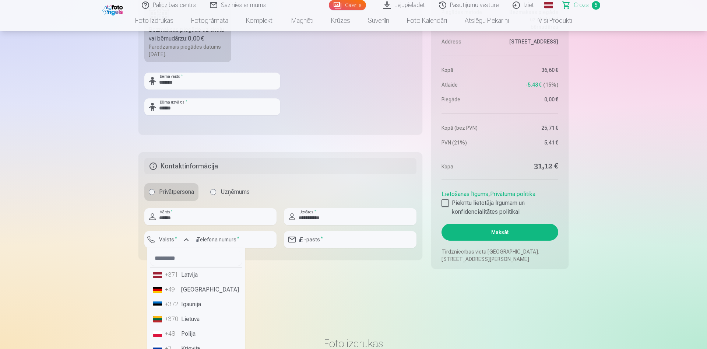
click at [187, 277] on li "+371 Latvija" at bounding box center [196, 274] width 92 height 15
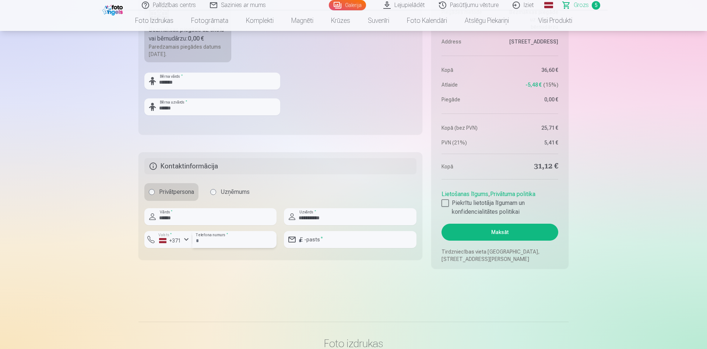
click at [222, 242] on input "number" at bounding box center [234, 239] width 84 height 17
type input "********"
click at [329, 245] on input "email" at bounding box center [350, 239] width 132 height 17
type input "**********"
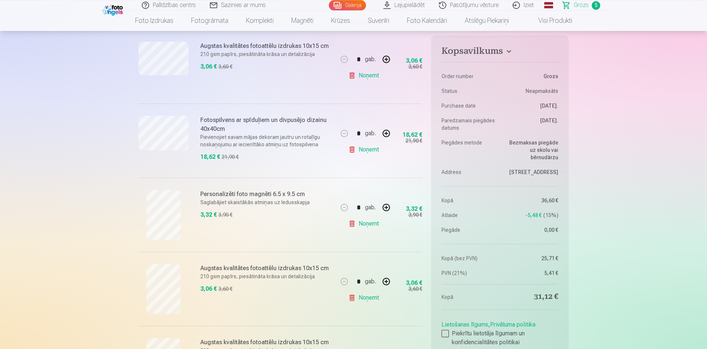
scroll to position [150, 0]
click at [354, 79] on link "Noņemt" at bounding box center [365, 77] width 34 height 15
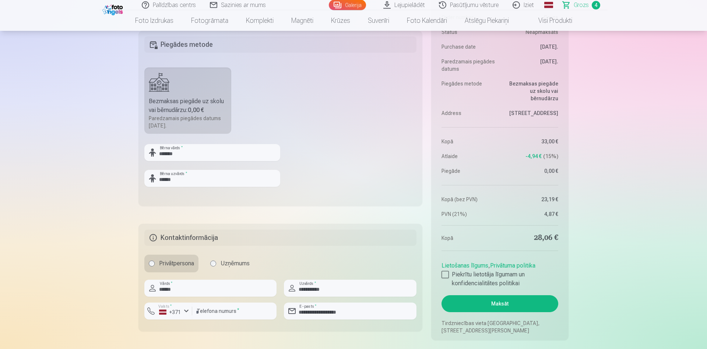
scroll to position [488, 0]
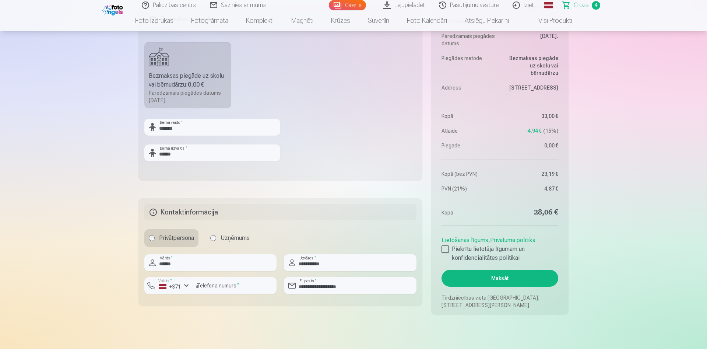
click at [478, 278] on button "Maksāt" at bounding box center [500, 278] width 117 height 17
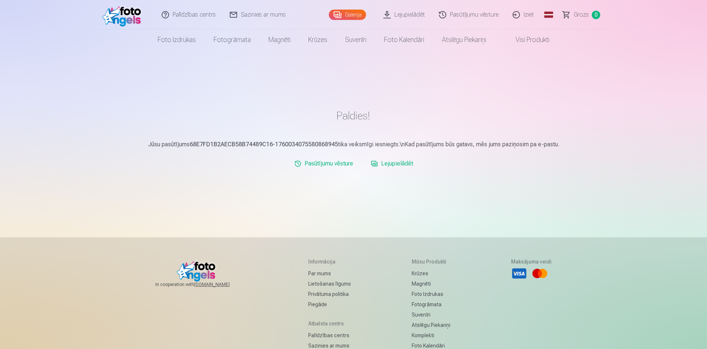
click at [392, 165] on link "Lejupielādēt" at bounding box center [392, 163] width 48 height 15
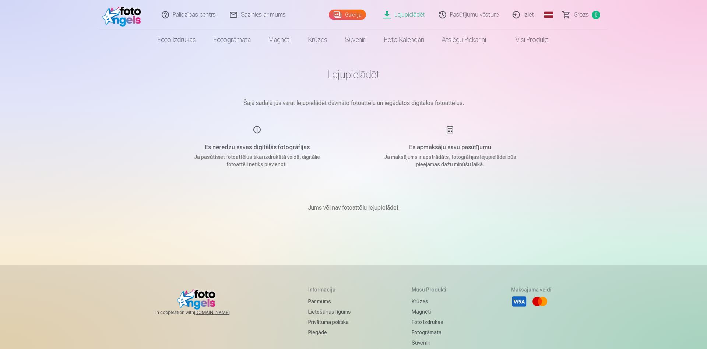
click at [345, 68] on h1 "Lejupielādēt" at bounding box center [353, 74] width 368 height 13
click at [345, 79] on h1 "Lejupielādēt" at bounding box center [353, 74] width 368 height 13
click at [451, 143] on div "Es apmaksāju savu pasūtījumu Ja maksājums ir apstrādāts, fotogrāfijas lejupielā…" at bounding box center [449, 146] width 175 height 43
click at [451, 131] on div "Es apmaksāju savu pasūtījumu Ja maksājums ir apstrādāts, fotogrāfijas lejupielā…" at bounding box center [449, 146] width 175 height 43
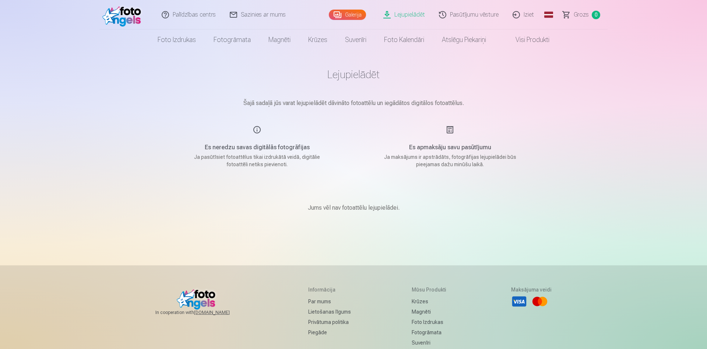
click at [353, 201] on div "Jums vēl nav fotoattēlu lejupielādei." at bounding box center [353, 208] width 368 height 44
click at [343, 215] on div "Jums vēl nav fotoattēlu lejupielādei." at bounding box center [353, 208] width 368 height 44
click at [409, 14] on link "Lejupielādēt" at bounding box center [405, 14] width 56 height 29
